Goal: Find specific page/section: Find specific page/section

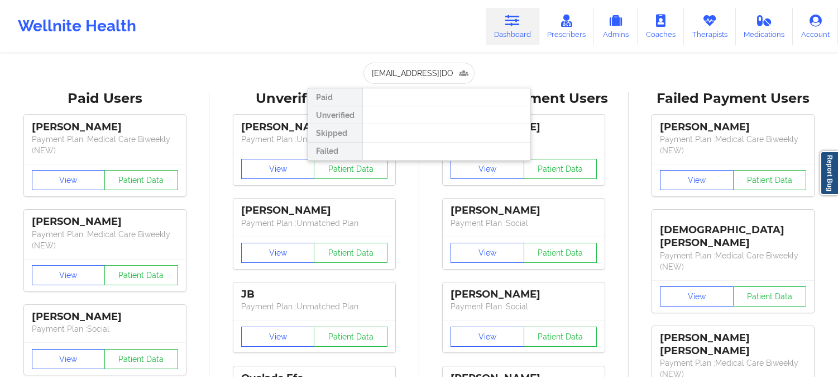
click at [421, 80] on input "[EMAIL_ADDRESS][DOMAIN_NAME]" at bounding box center [419, 73] width 111 height 21
click at [426, 70] on input "[EMAIL_ADDRESS][DOMAIN_NAME]" at bounding box center [419, 73] width 111 height 21
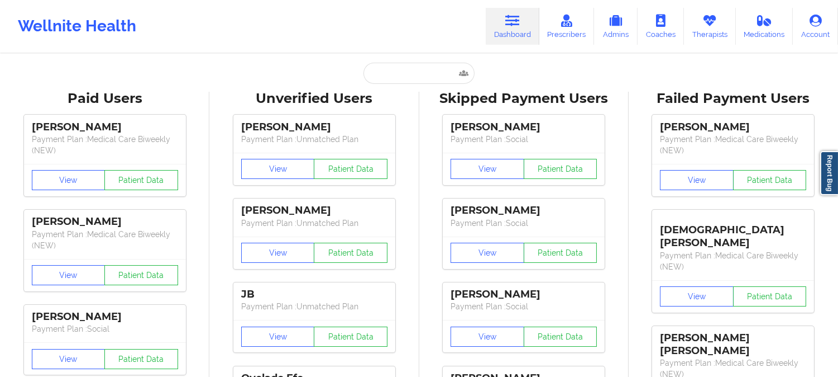
type input "v"
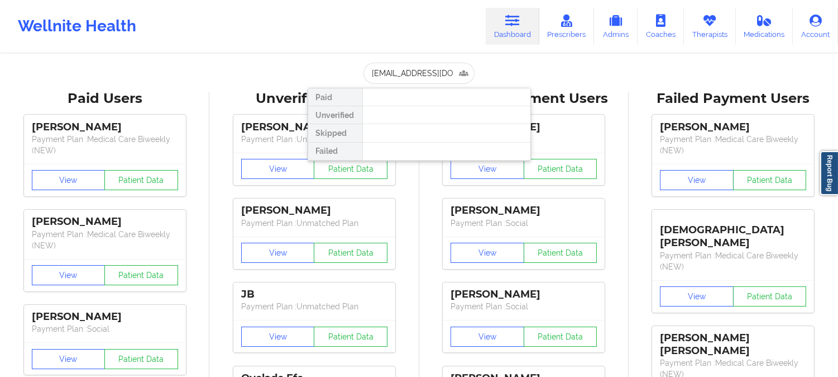
scroll to position [0, 17]
type input "[EMAIL_ADDRESS][DOMAIN_NAME]"
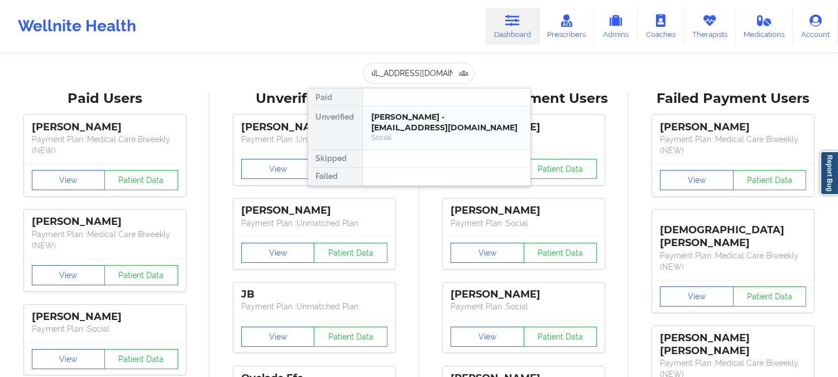
click at [449, 127] on div "[PERSON_NAME] - [EMAIL_ADDRESS][DOMAIN_NAME]" at bounding box center [447, 122] width 150 height 21
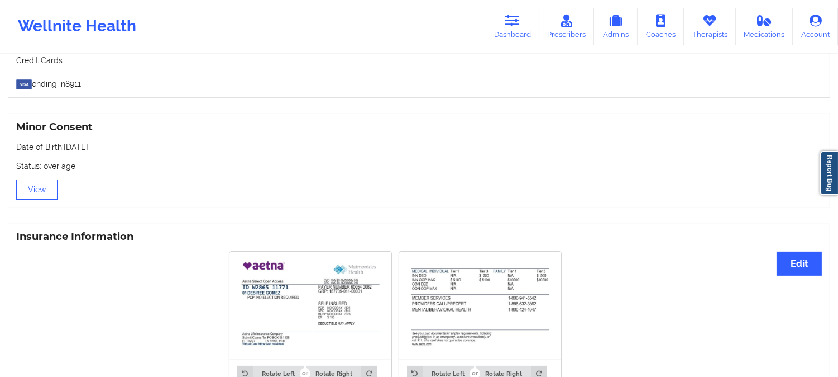
scroll to position [683, 0]
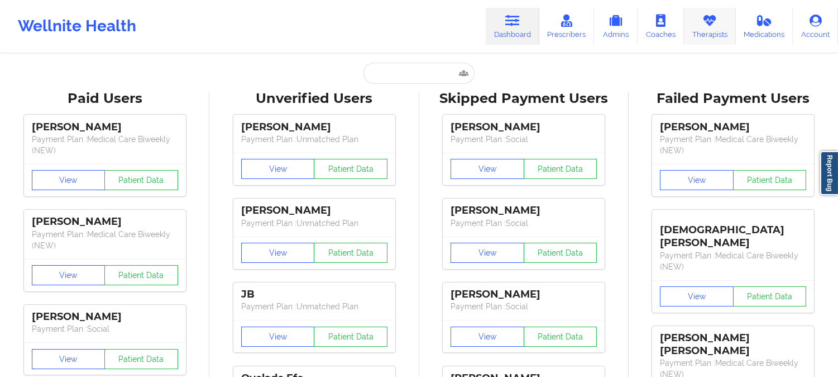
click at [713, 31] on link "Therapists" at bounding box center [710, 26] width 52 height 37
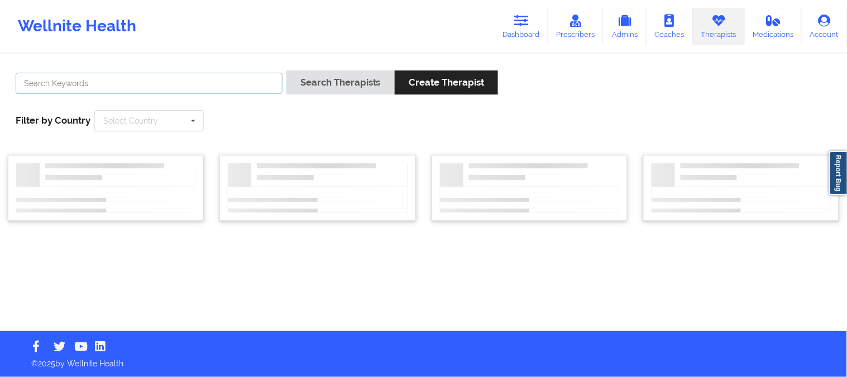
click at [113, 83] on input "text" at bounding box center [149, 83] width 267 height 21
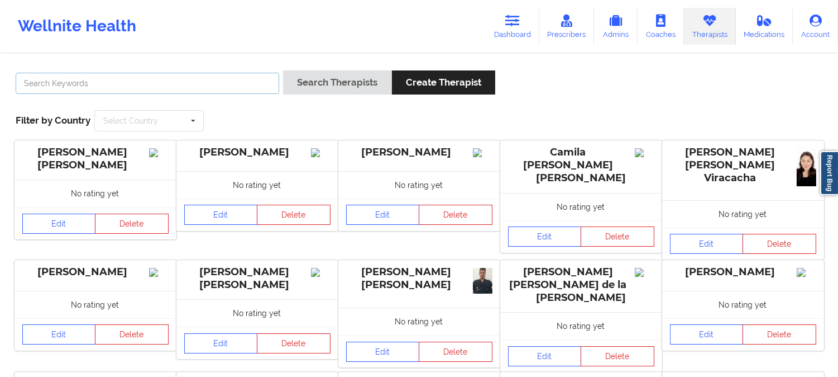
click at [45, 79] on input "text" at bounding box center [148, 83] width 264 height 21
paste input "[PERSON_NAME]"
click at [171, 118] on input "text" at bounding box center [150, 121] width 108 height 20
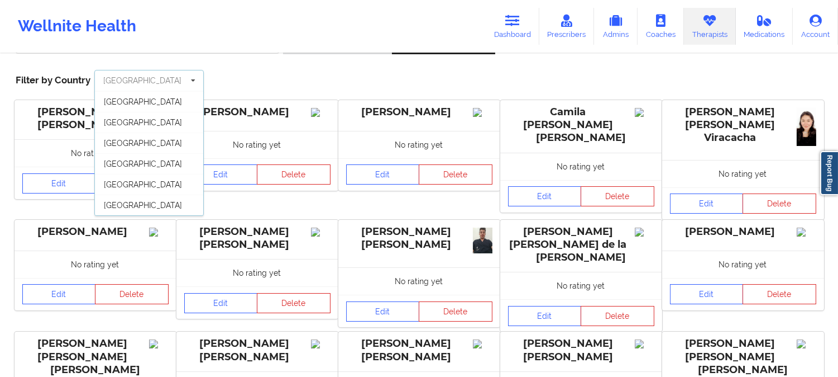
scroll to position [62, 0]
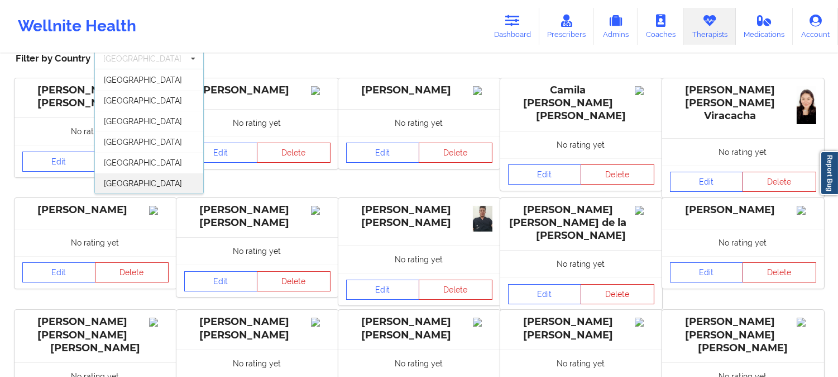
click at [154, 187] on div "[GEOGRAPHIC_DATA]" at bounding box center [149, 183] width 108 height 21
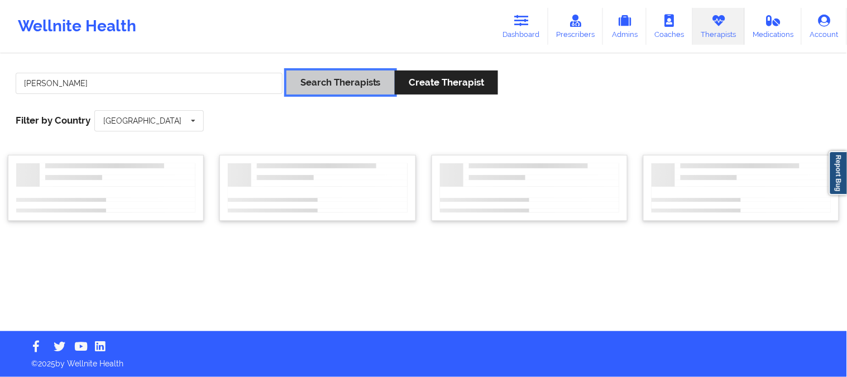
click at [345, 87] on button "Search Therapists" at bounding box center [341, 82] width 108 height 24
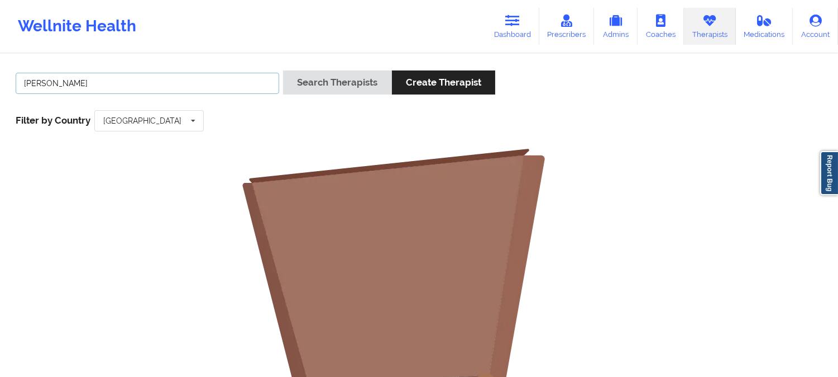
click at [170, 84] on input "Shelley Taylor" at bounding box center [148, 83] width 264 height 21
click at [23, 80] on input "Shelley Taylor" at bounding box center [148, 83] width 264 height 21
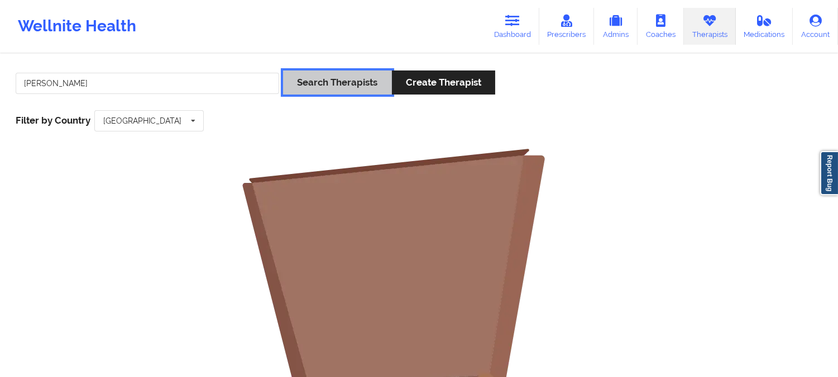
click at [321, 82] on button "Search Therapists" at bounding box center [337, 82] width 108 height 24
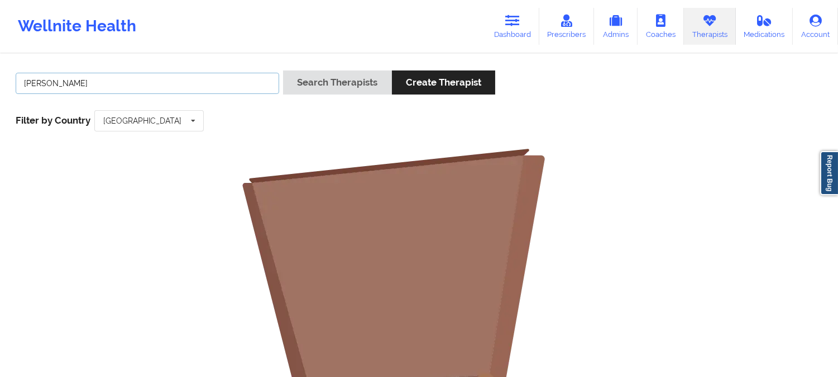
click at [117, 85] on input "Shelley Taylor" at bounding box center [148, 83] width 264 height 21
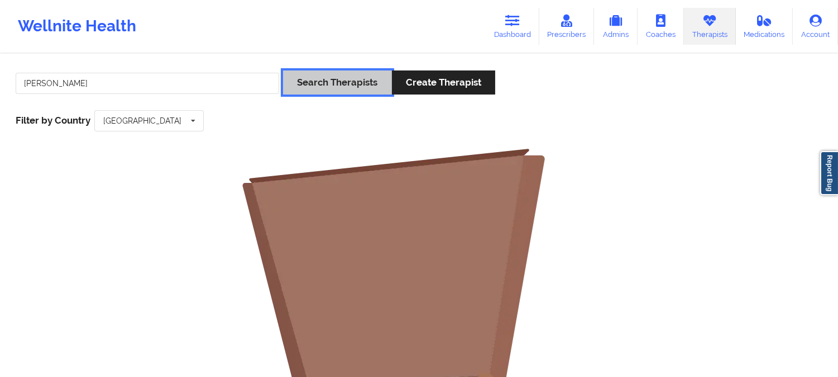
click at [313, 81] on button "Search Therapists" at bounding box center [337, 82] width 108 height 24
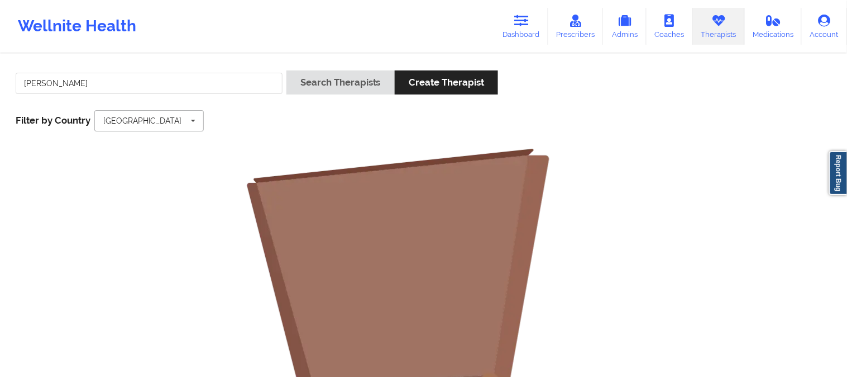
click at [168, 120] on input "text" at bounding box center [150, 121] width 108 height 20
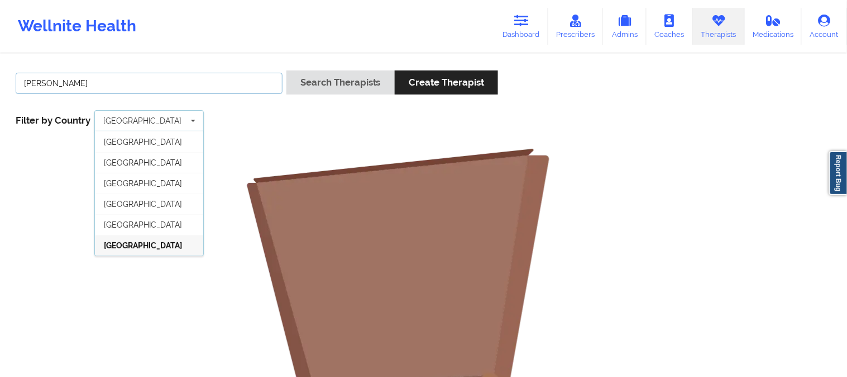
click at [85, 84] on input "Shelley Taylor" at bounding box center [149, 83] width 267 height 21
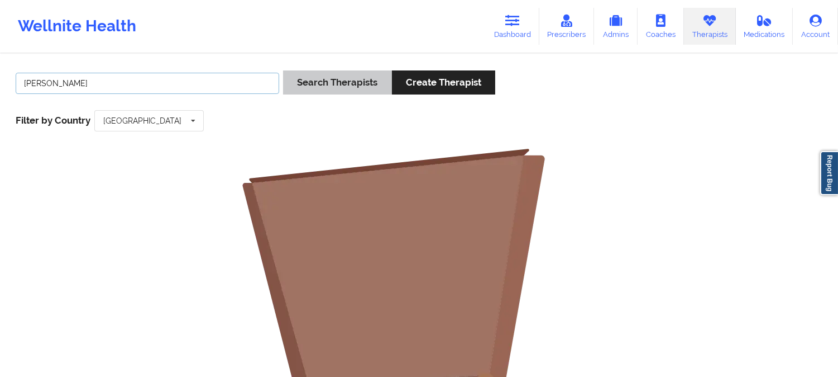
type input "Shelley"
click at [330, 88] on button "Search Therapists" at bounding box center [337, 82] width 108 height 24
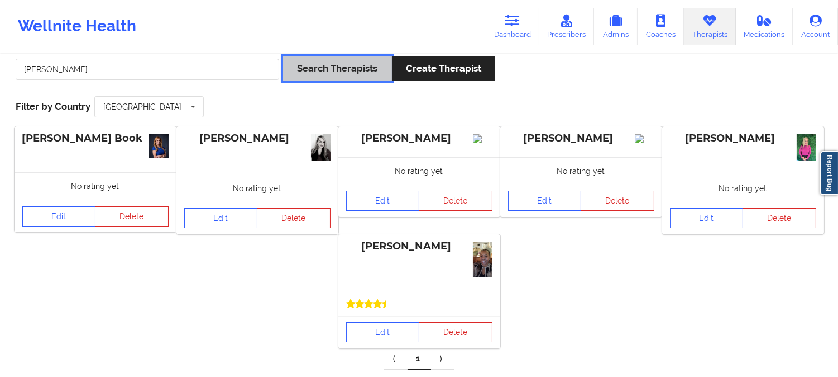
scroll to position [60, 0]
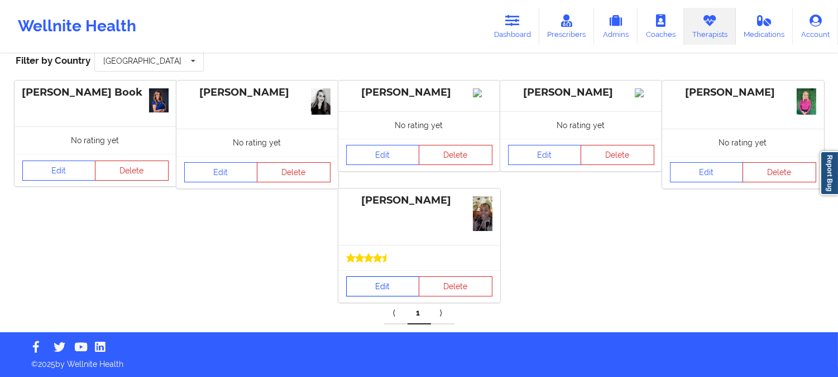
click at [394, 288] on link "Edit" at bounding box center [383, 286] width 74 height 20
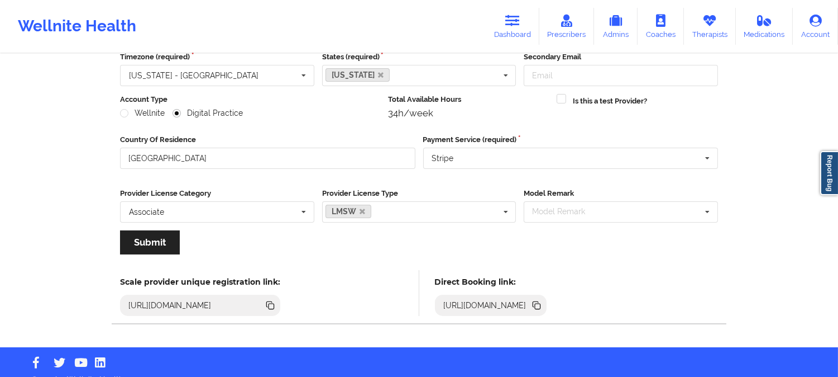
scroll to position [125, 0]
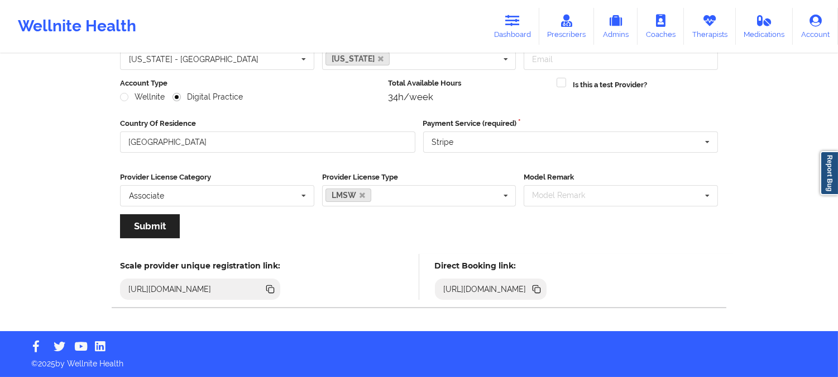
click at [543, 293] on icon at bounding box center [537, 289] width 12 height 12
click at [541, 289] on icon at bounding box center [538, 290] width 6 height 6
click at [714, 25] on icon at bounding box center [710, 21] width 15 height 12
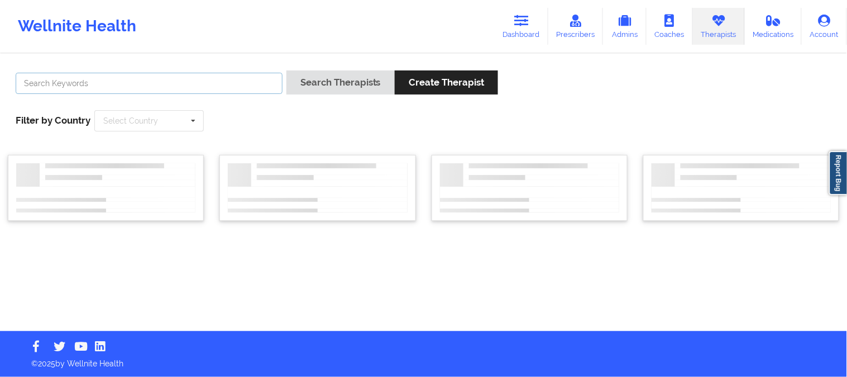
click at [260, 85] on input "text" at bounding box center [149, 83] width 267 height 21
paste input "erin ritter"
type input "erin ritter"
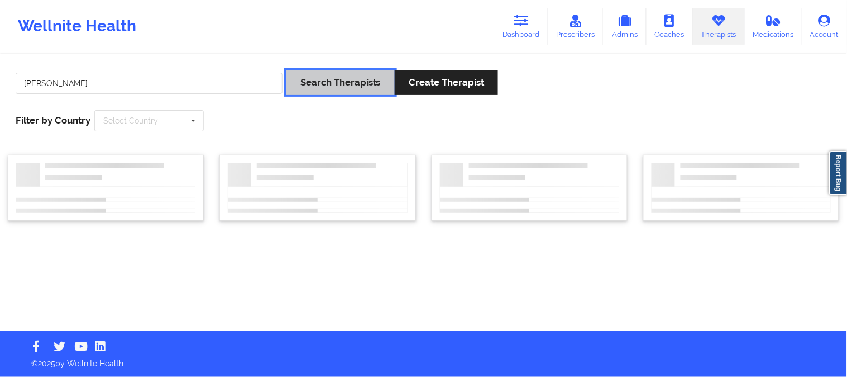
click at [353, 82] on button "Search Therapists" at bounding box center [341, 82] width 108 height 24
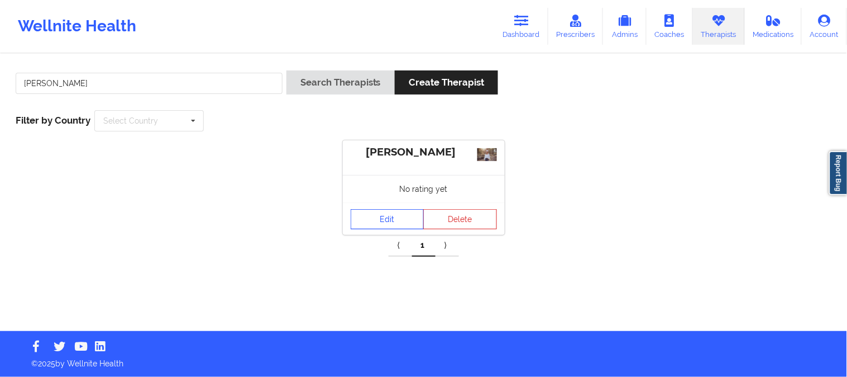
click at [398, 223] on link "Edit" at bounding box center [388, 219] width 74 height 20
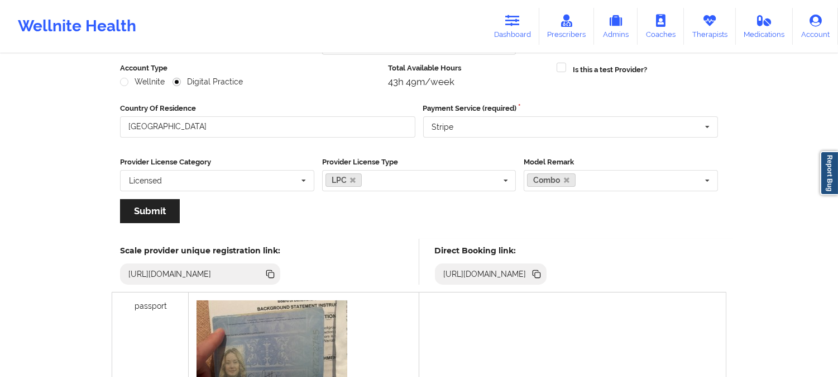
scroll to position [186, 0]
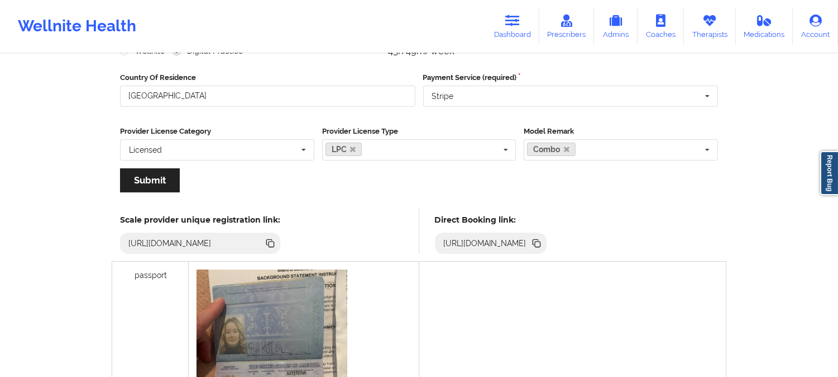
click at [539, 241] on icon at bounding box center [536, 242] width 6 height 6
